Goal: Task Accomplishment & Management: Manage account settings

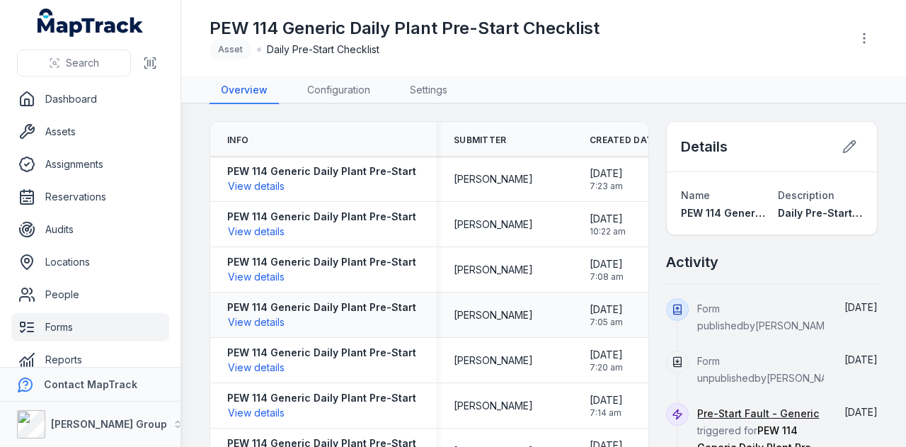
scroll to position [17, 0]
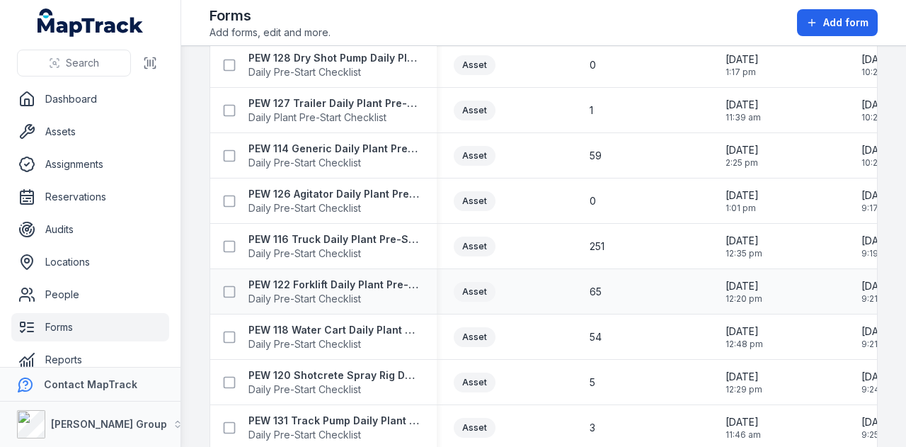
scroll to position [354, 0]
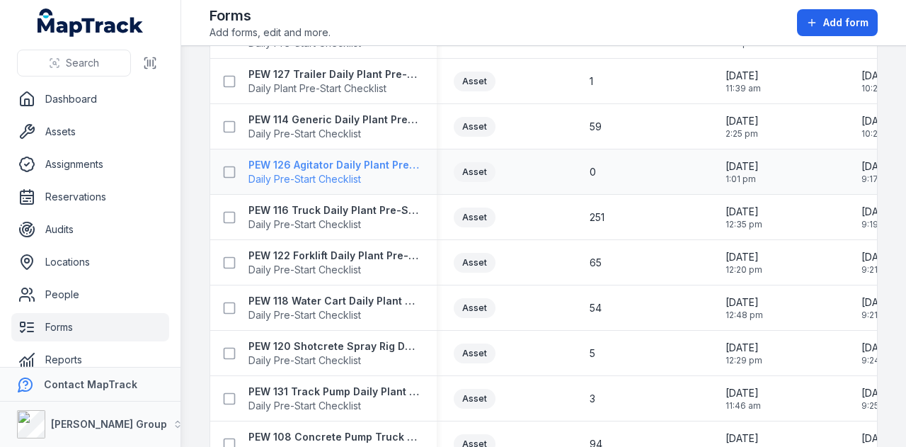
click at [362, 164] on strong "PEW 126 Agitator Daily Plant Pre-Start" at bounding box center [333, 165] width 171 height 14
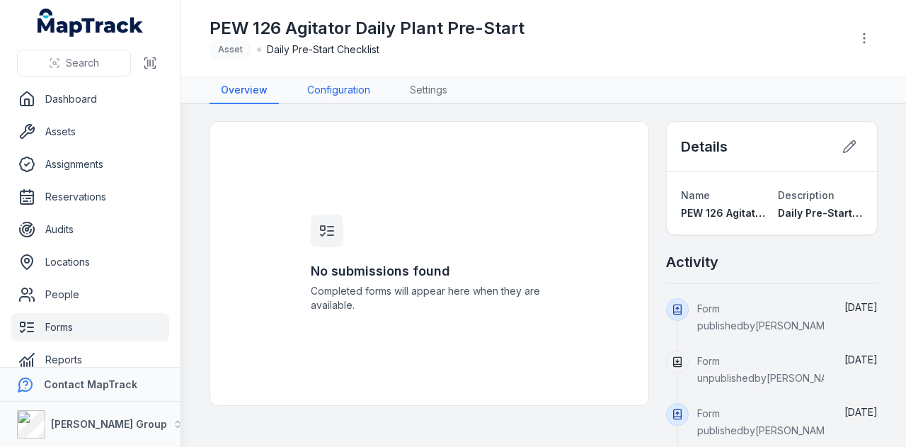
click at [348, 97] on link "Configuration" at bounding box center [339, 90] width 86 height 27
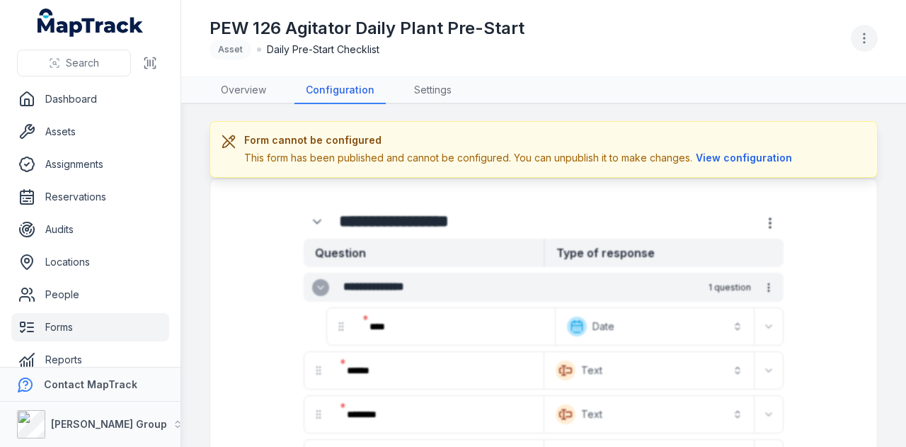
click at [867, 45] on icon "button" at bounding box center [864, 38] width 14 height 14
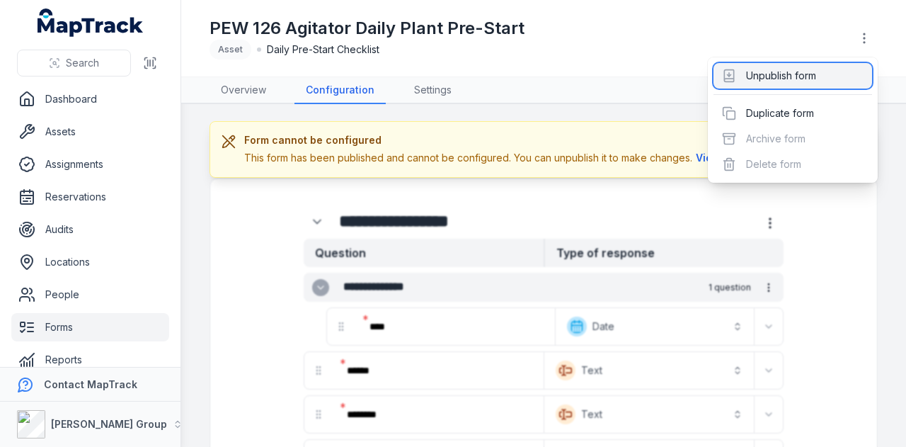
click at [842, 76] on div "Unpublish form" at bounding box center [793, 75] width 159 height 25
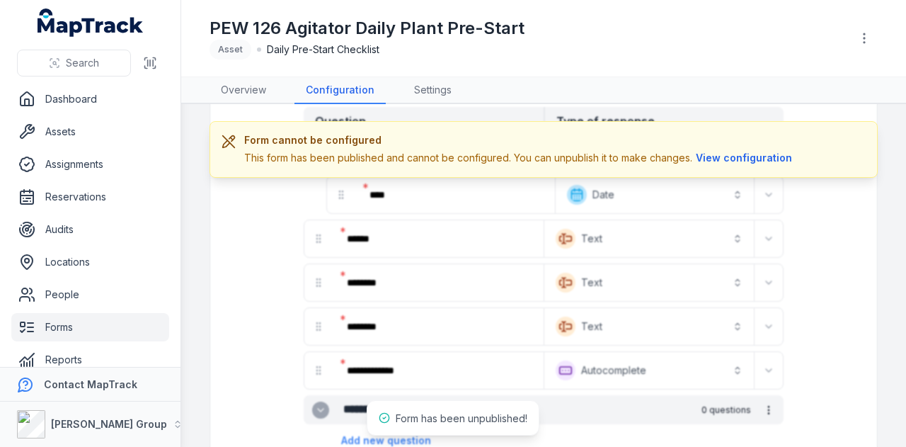
scroll to position [71, 0]
